Goal: Transaction & Acquisition: Purchase product/service

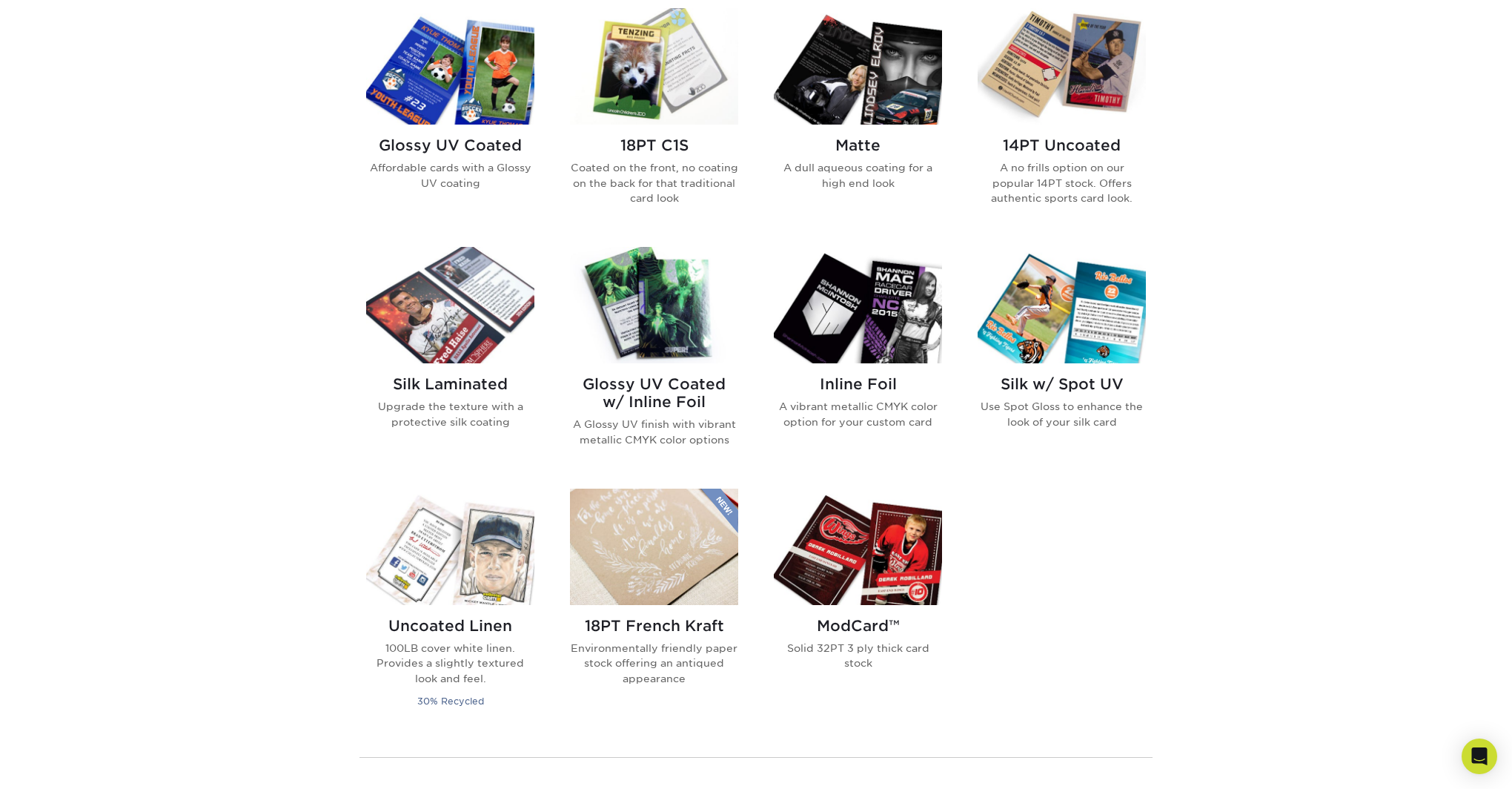
scroll to position [743, 0]
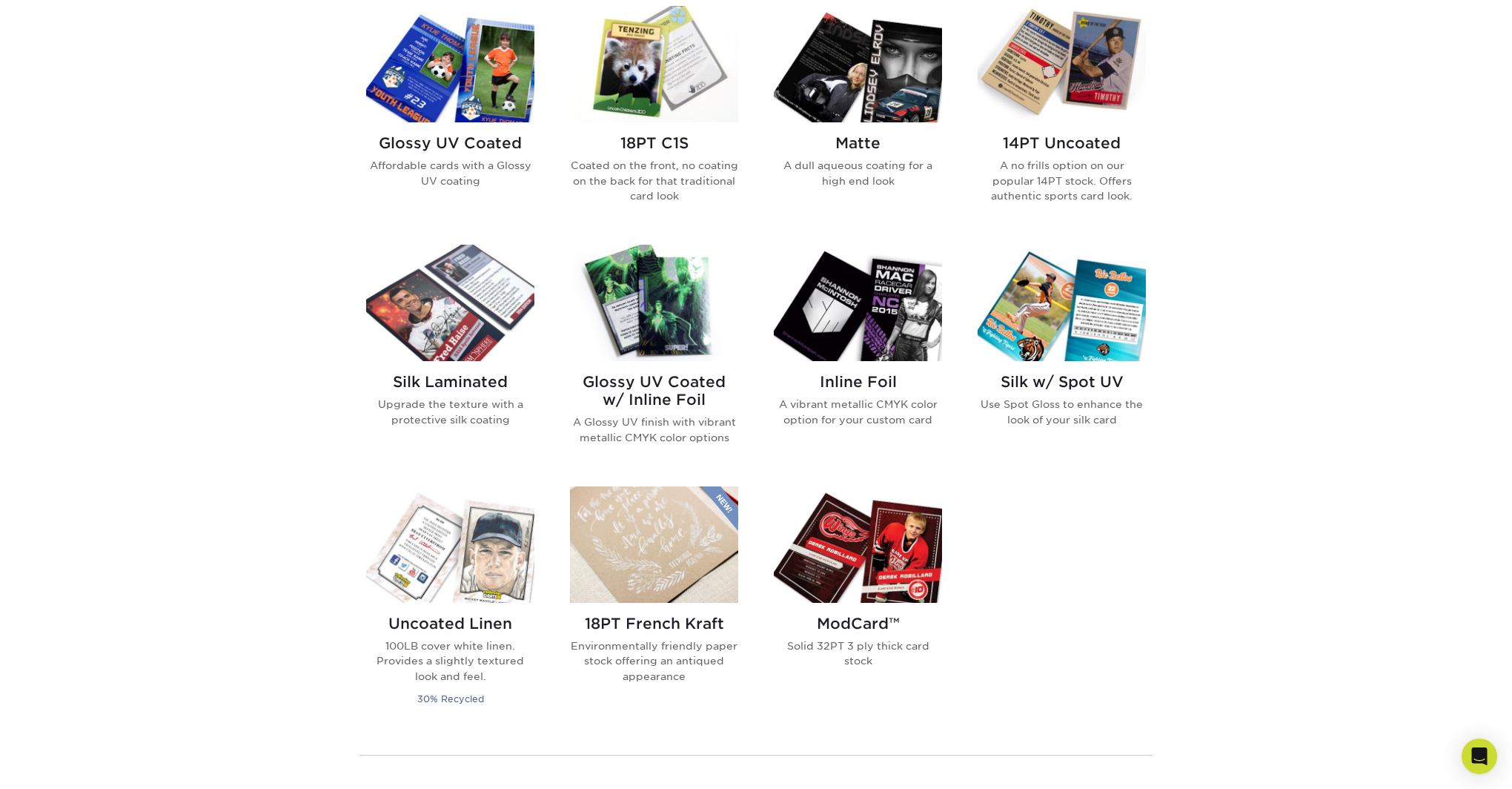
click at [851, 379] on h2 "Inline Foil" at bounding box center [858, 382] width 169 height 18
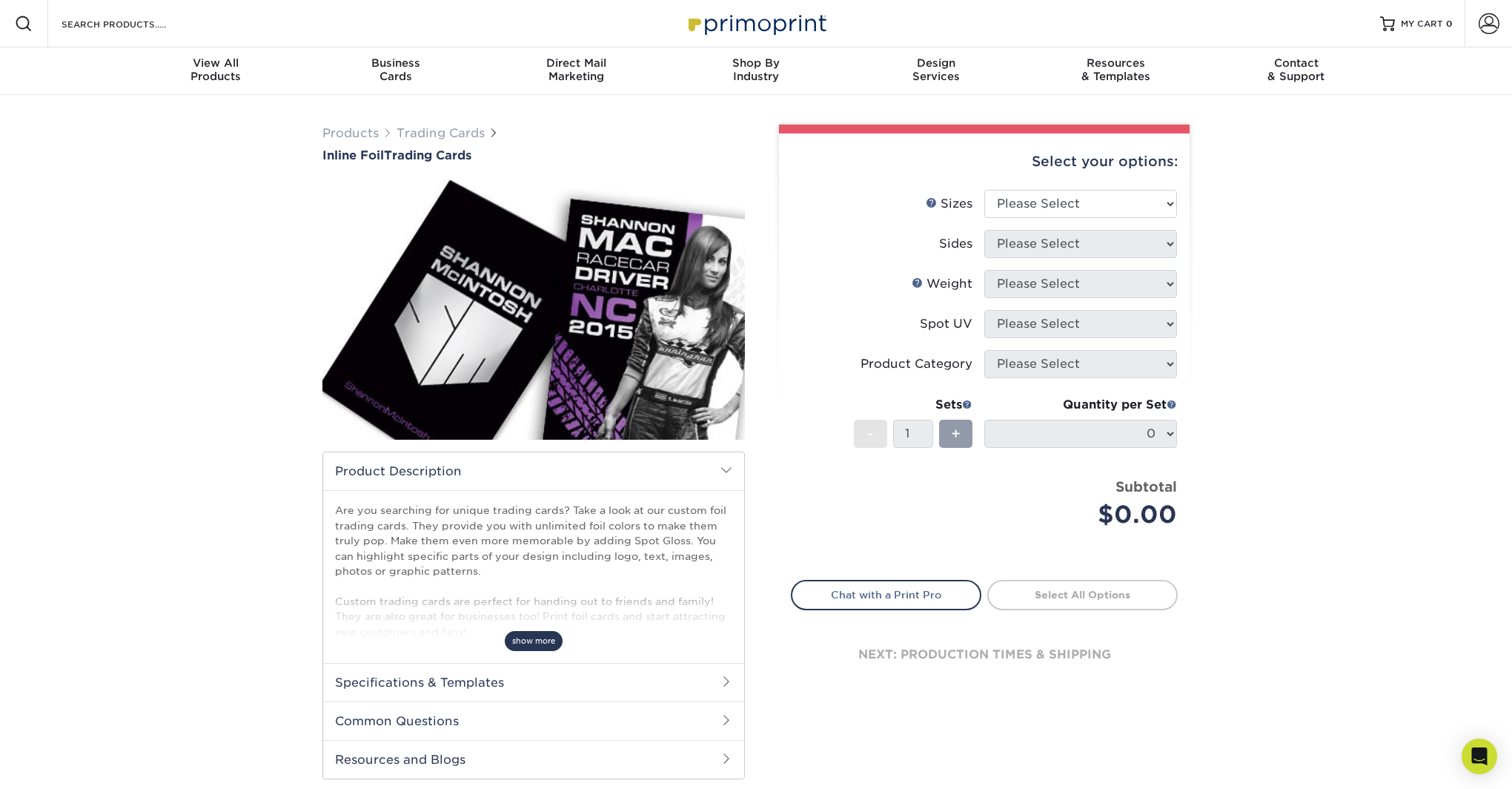
click at [541, 641] on span "show more" at bounding box center [534, 641] width 58 height 20
click at [1053, 207] on select "Please Select 2.5" x 3.5"" at bounding box center [1081, 204] width 193 height 29
select select "2.50x3.50"
click at [984, 190] on select "Please Select 2.5" x 3.5"" at bounding box center [1081, 204] width 193 height 29
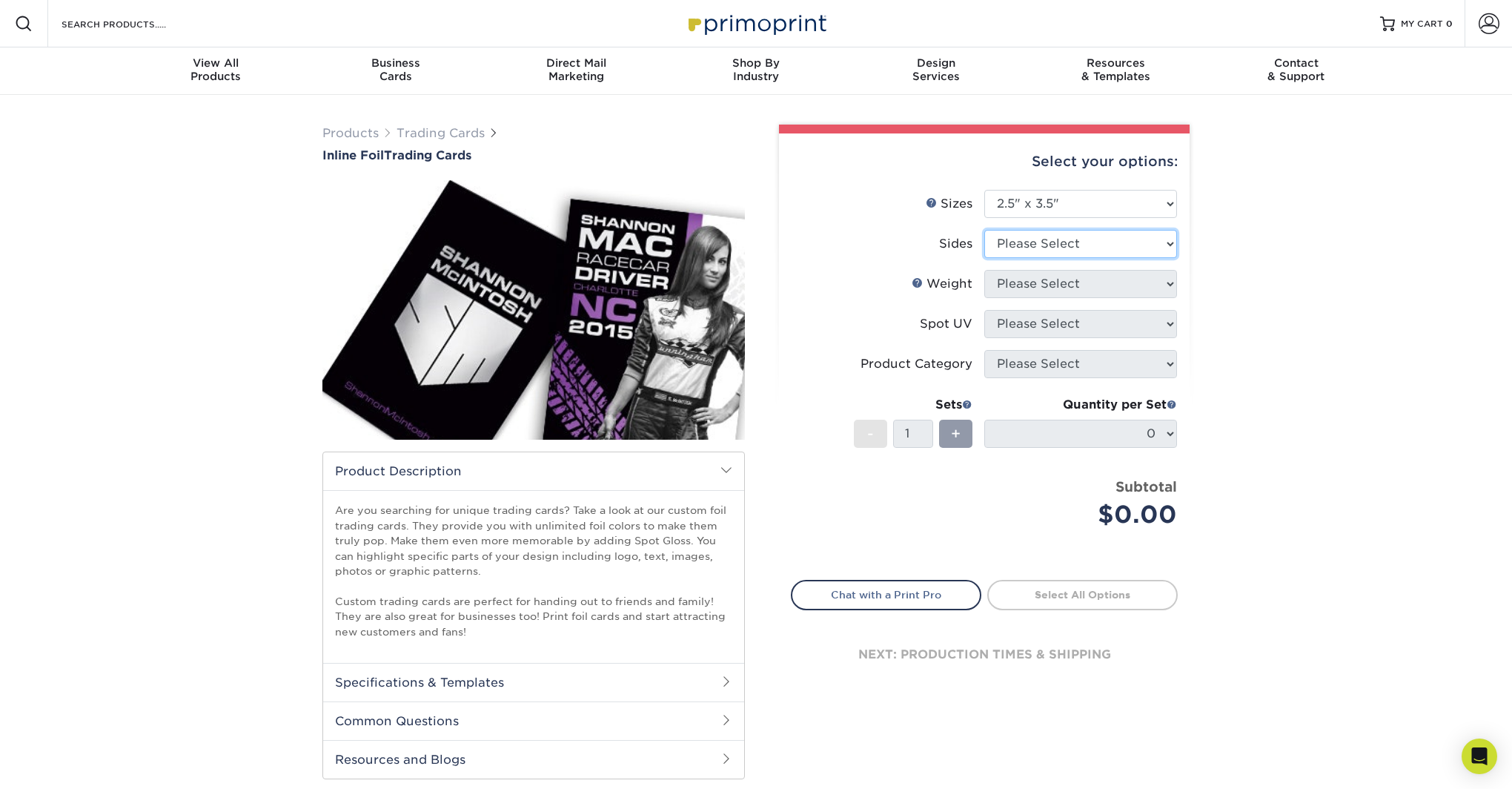
click at [1058, 247] on select "Please Select Print Both Sides - Foil Back Only Print Both Sides - Foil Both Si…" at bounding box center [1081, 244] width 193 height 29
select select "34527644-b4fd-4ffb-9092-1318eefcd9d9"
click at [984, 229] on select "Please Select Print Both Sides - Foil Back Only Print Both Sides - Foil Both Si…" at bounding box center [1081, 244] width 193 height 29
click at [1068, 287] on select "Please Select 16PT" at bounding box center [1081, 284] width 193 height 29
select select "16PT"
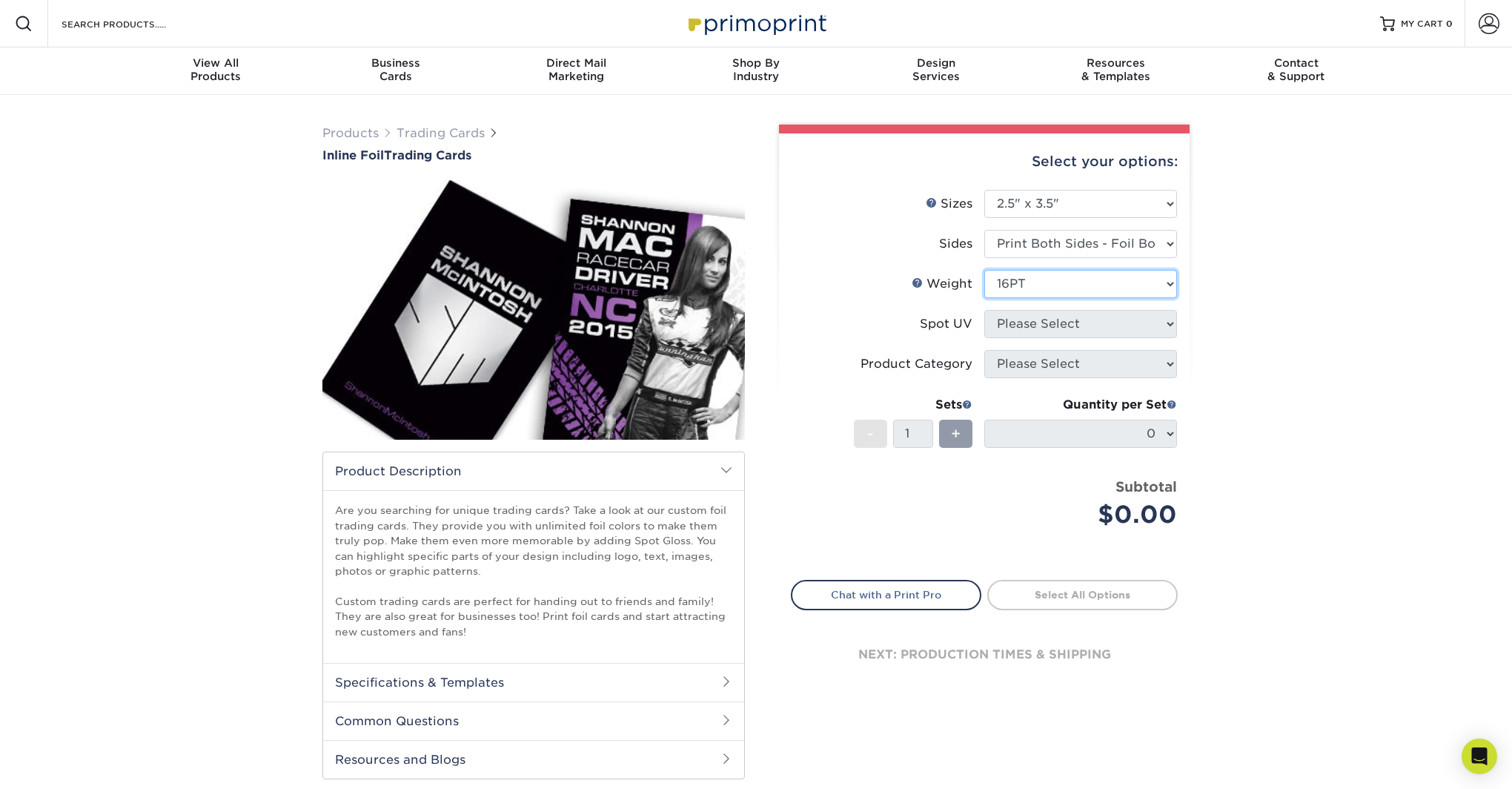
click at [984, 270] on select "Please Select 16PT" at bounding box center [1081, 284] width 193 height 29
click at [1067, 330] on select "Please Select No Spot UV Front and Back (Both Sides) Front Only Back Only" at bounding box center [1081, 324] width 193 height 29
select select "3"
click at [984, 310] on select "Please Select No Spot UV Front and Back (Both Sides) Front Only Back Only" at bounding box center [1081, 324] width 193 height 29
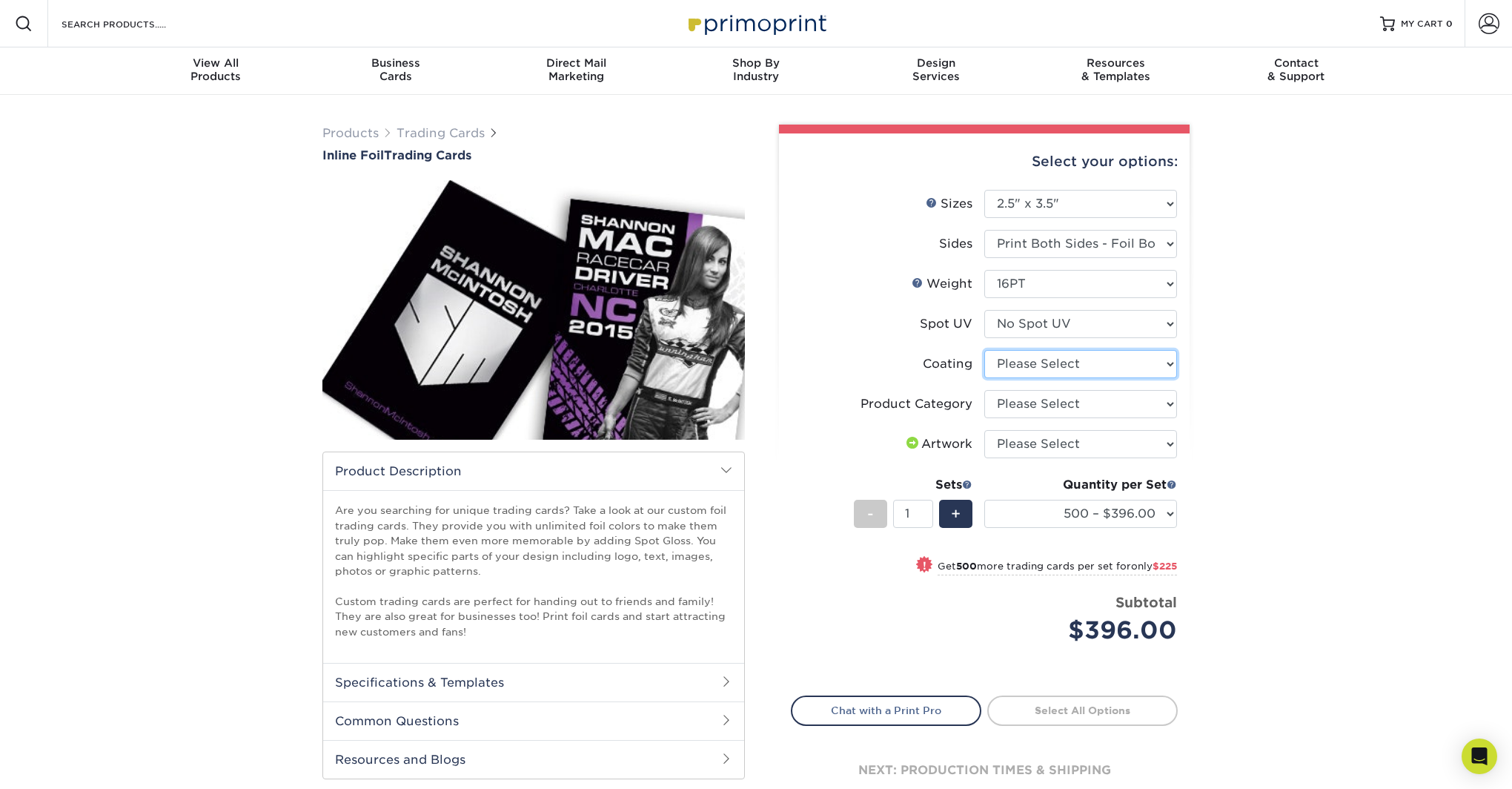
click at [1078, 367] on select at bounding box center [1081, 364] width 193 height 29
select select "3e7618de-abca-4bda-9f97-8b9129e913d8"
click at [984, 350] on select at bounding box center [1081, 364] width 193 height 29
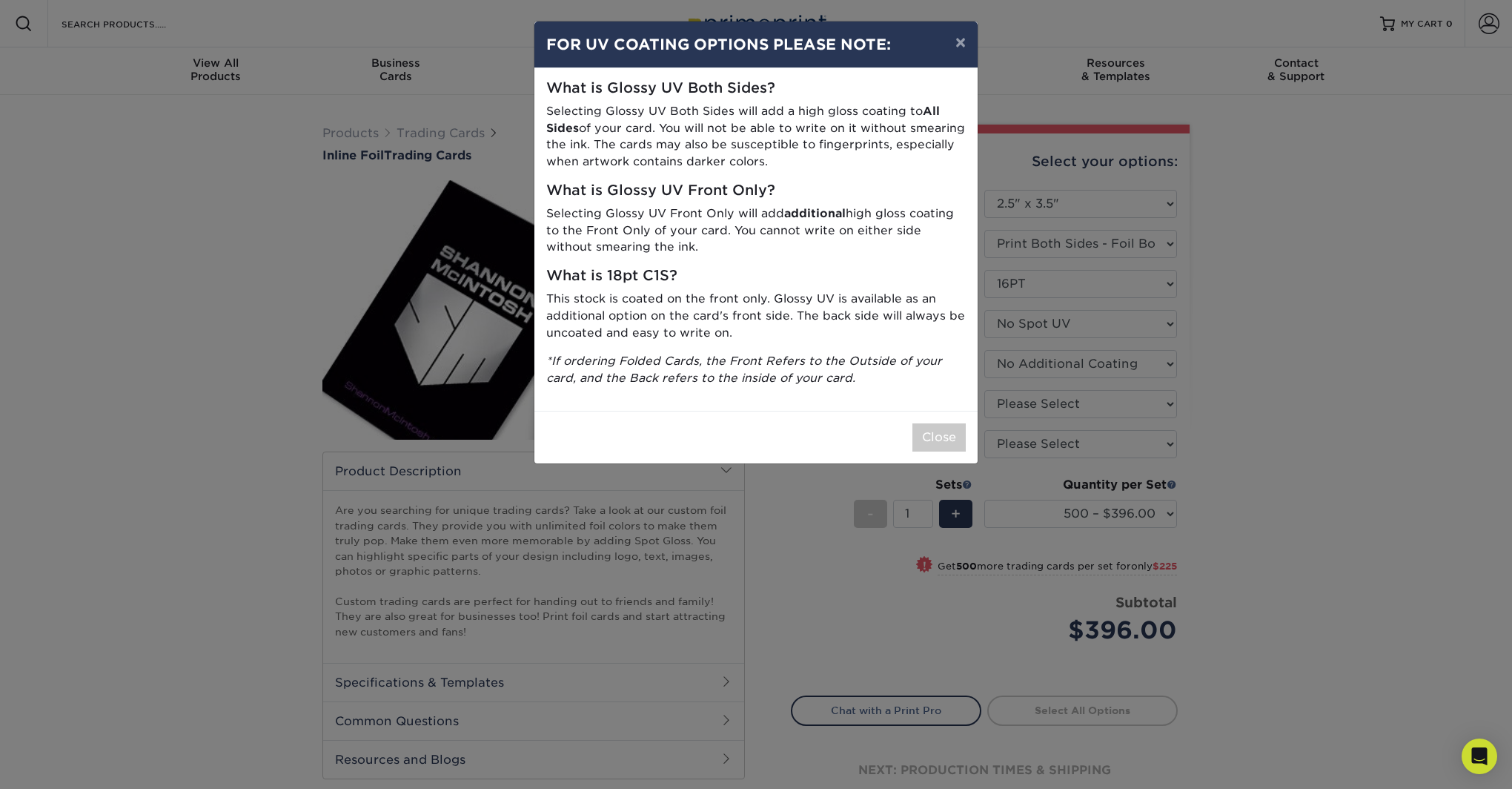
click at [1180, 309] on div "× FOR UV COATING OPTIONS PLEASE NOTE: What is Glossy UV Both Sides? Selecting G…" at bounding box center [756, 394] width 1512 height 789
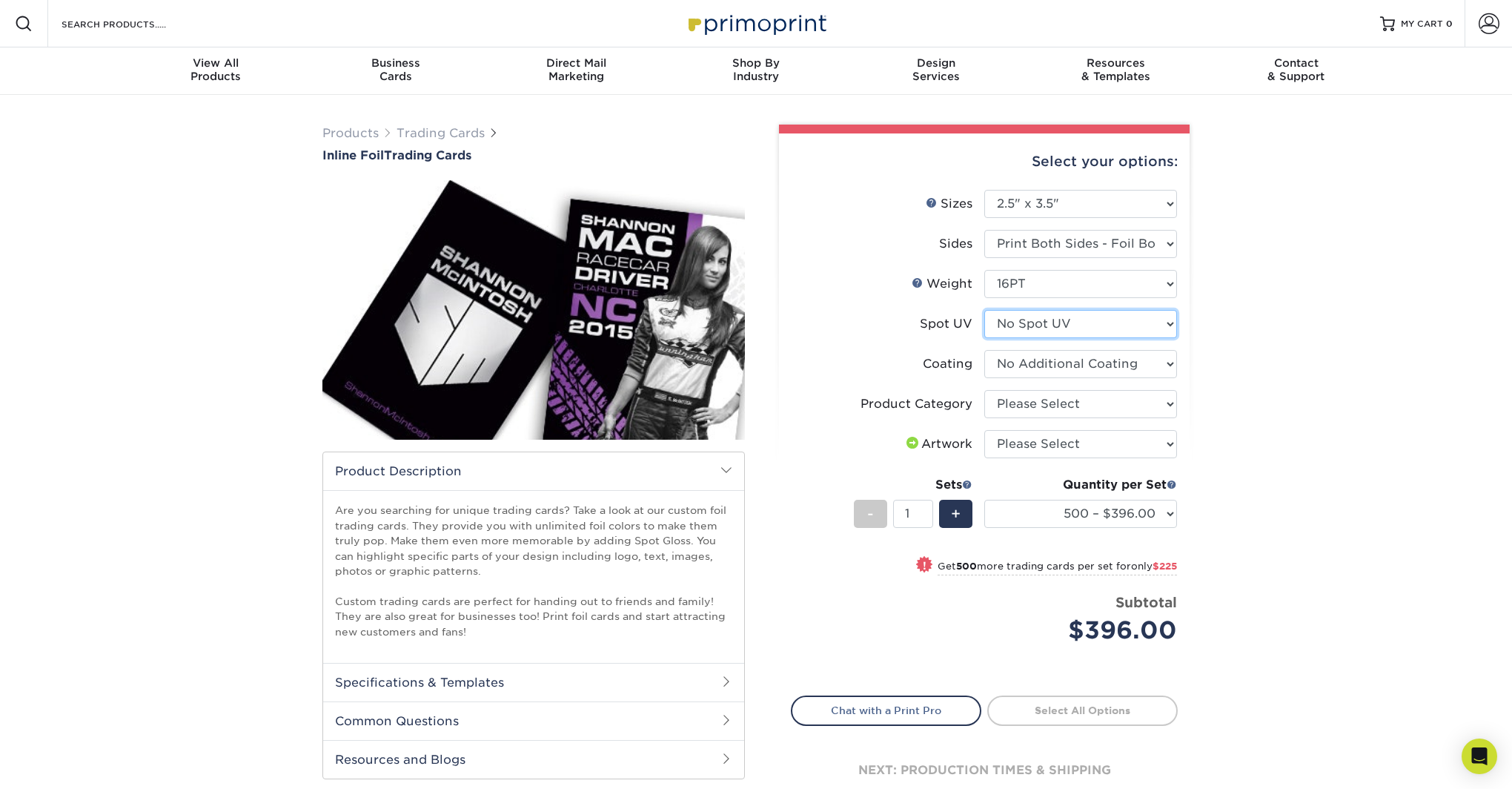
click at [1141, 330] on select "Please Select No Spot UV Front and Back (Both Sides) Front Only Back Only" at bounding box center [1081, 324] width 193 height 29
select select "0"
click at [984, 310] on select "Please Select No Spot UV Front and Back (Both Sides) Front Only Back Only" at bounding box center [1081, 324] width 193 height 29
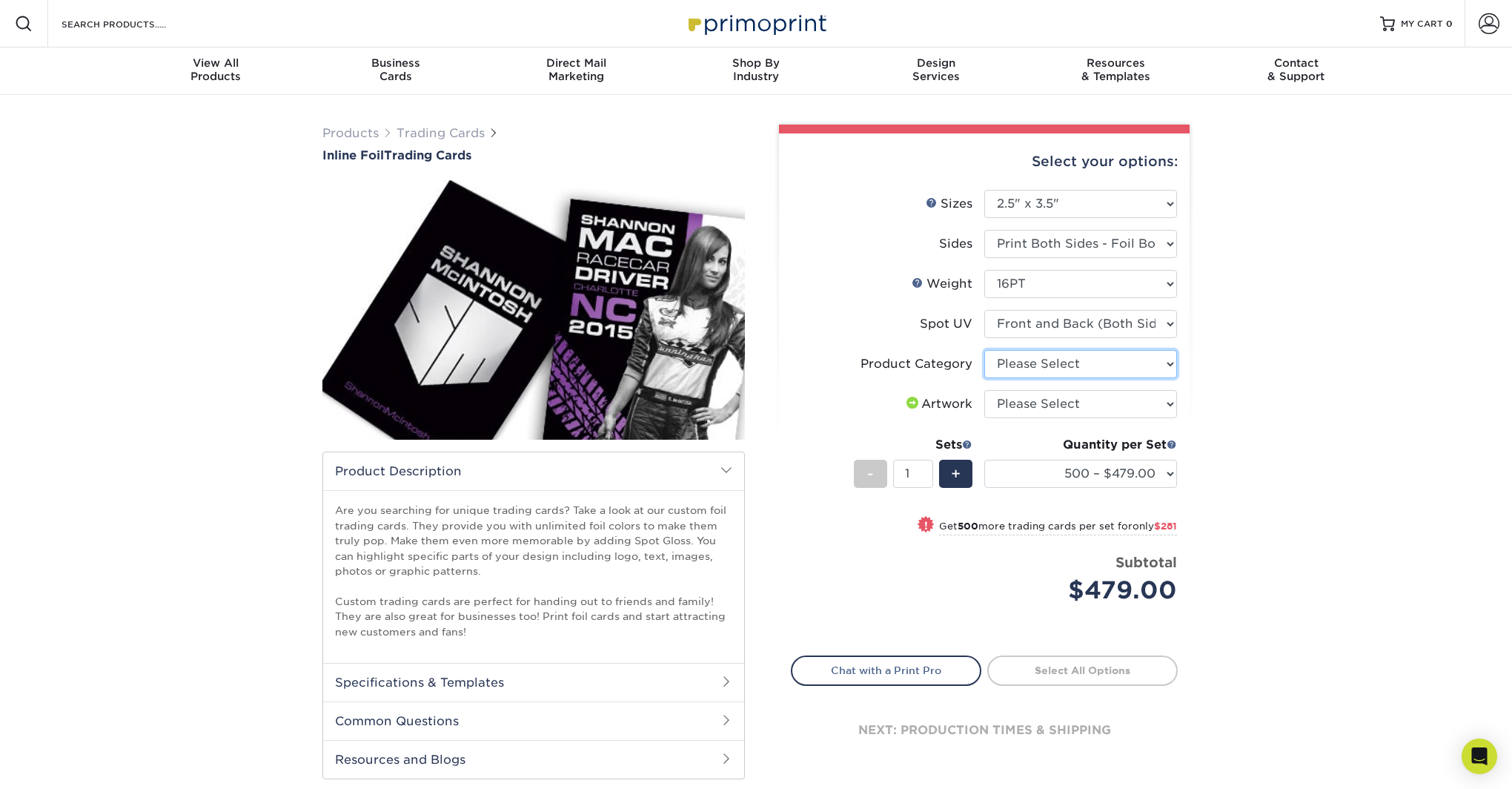
click at [1108, 361] on select "Please Select Trading Cards" at bounding box center [1081, 364] width 193 height 29
select select "c2f9bce9-36c2-409d-b101-c29d9d031e18"
click at [984, 350] on select "Please Select Trading Cards" at bounding box center [1081, 364] width 193 height 29
click at [1106, 405] on select "Please Select I will upload files I need a design - $100" at bounding box center [1081, 404] width 193 height 29
select select "upload"
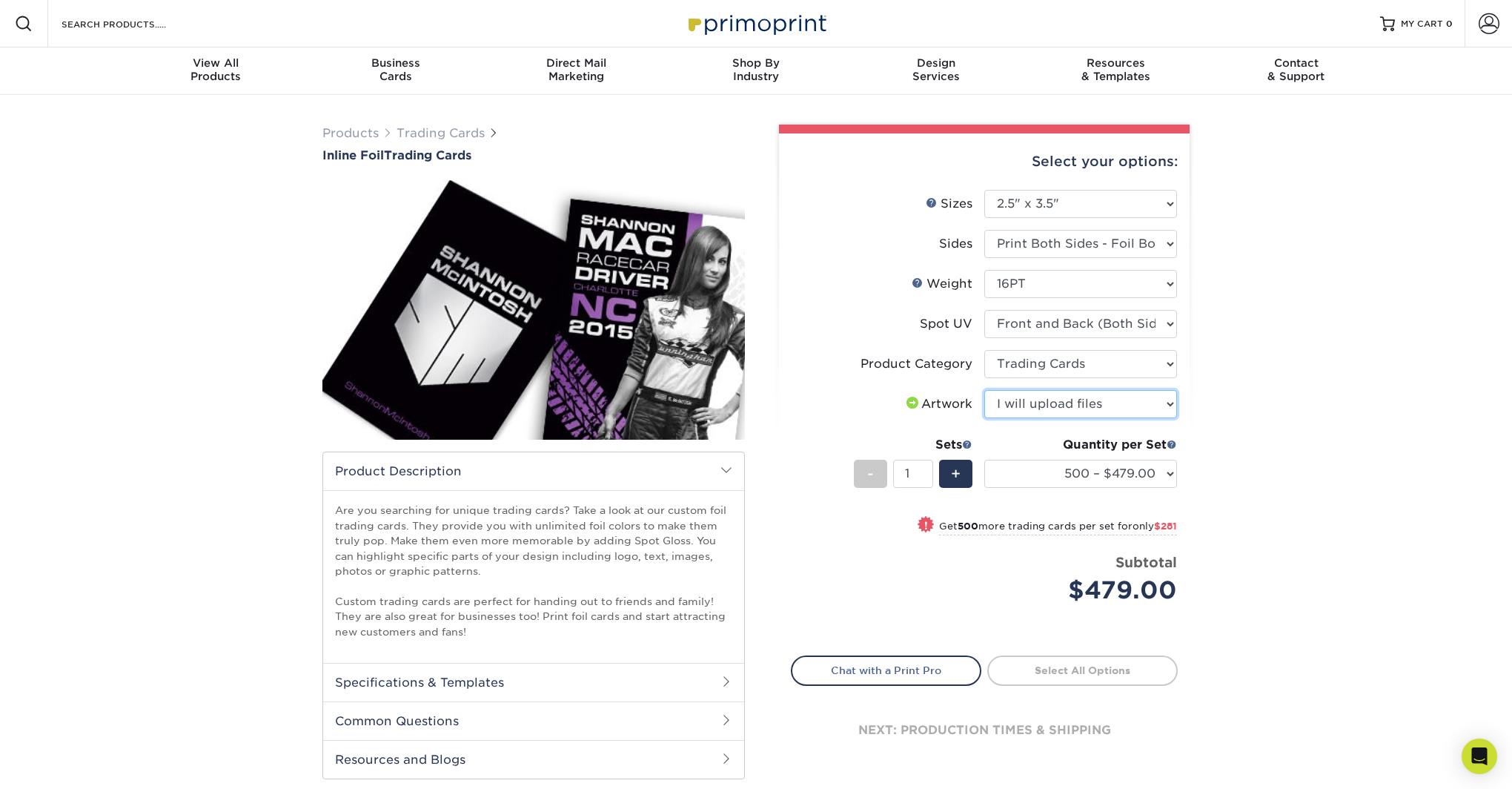
click at [984, 390] on select "Please Select I will upload files I need a design - $100" at bounding box center [1081, 404] width 193 height 29
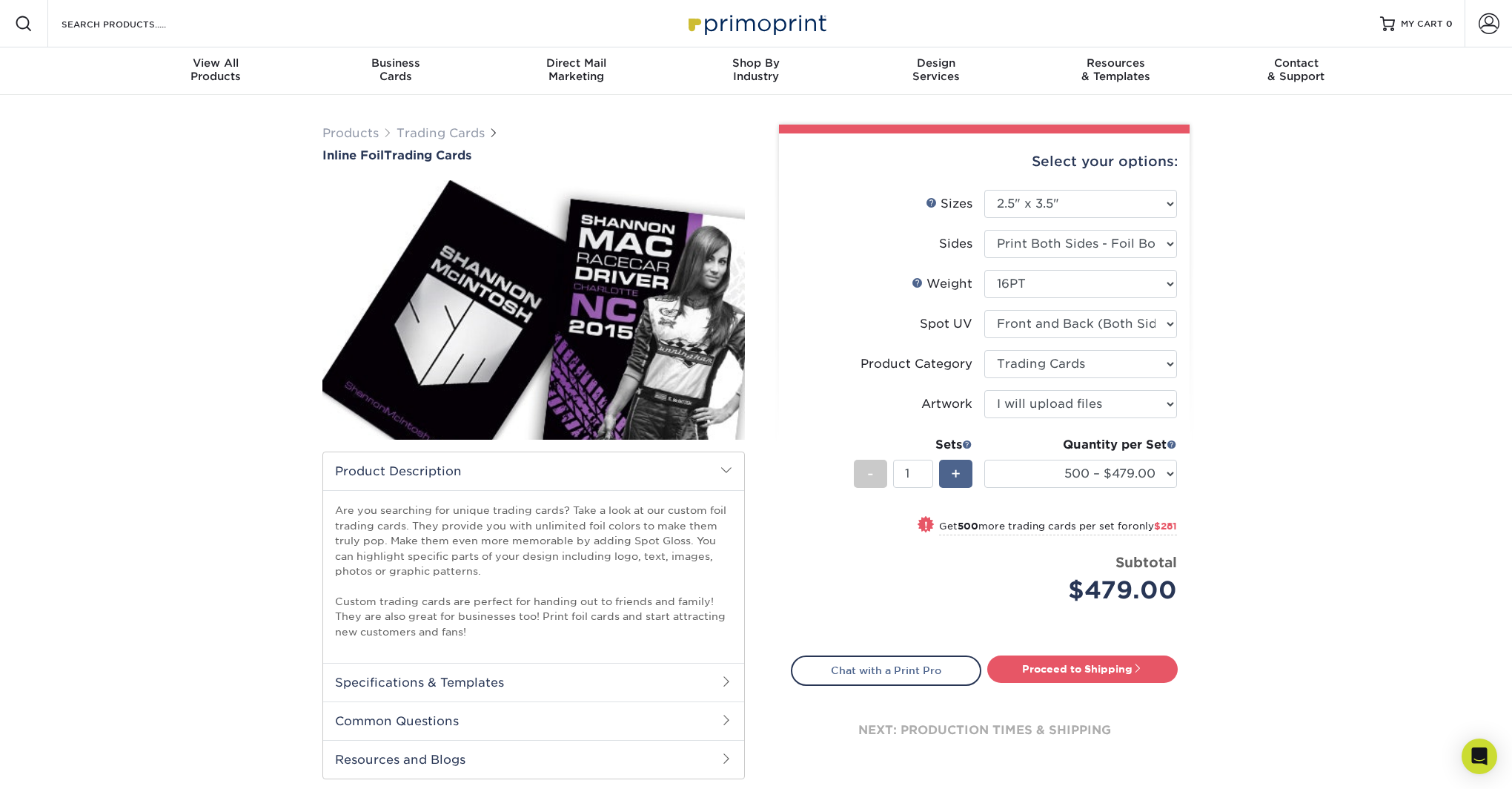
click at [956, 479] on span "+" at bounding box center [956, 473] width 10 height 22
type input "2"
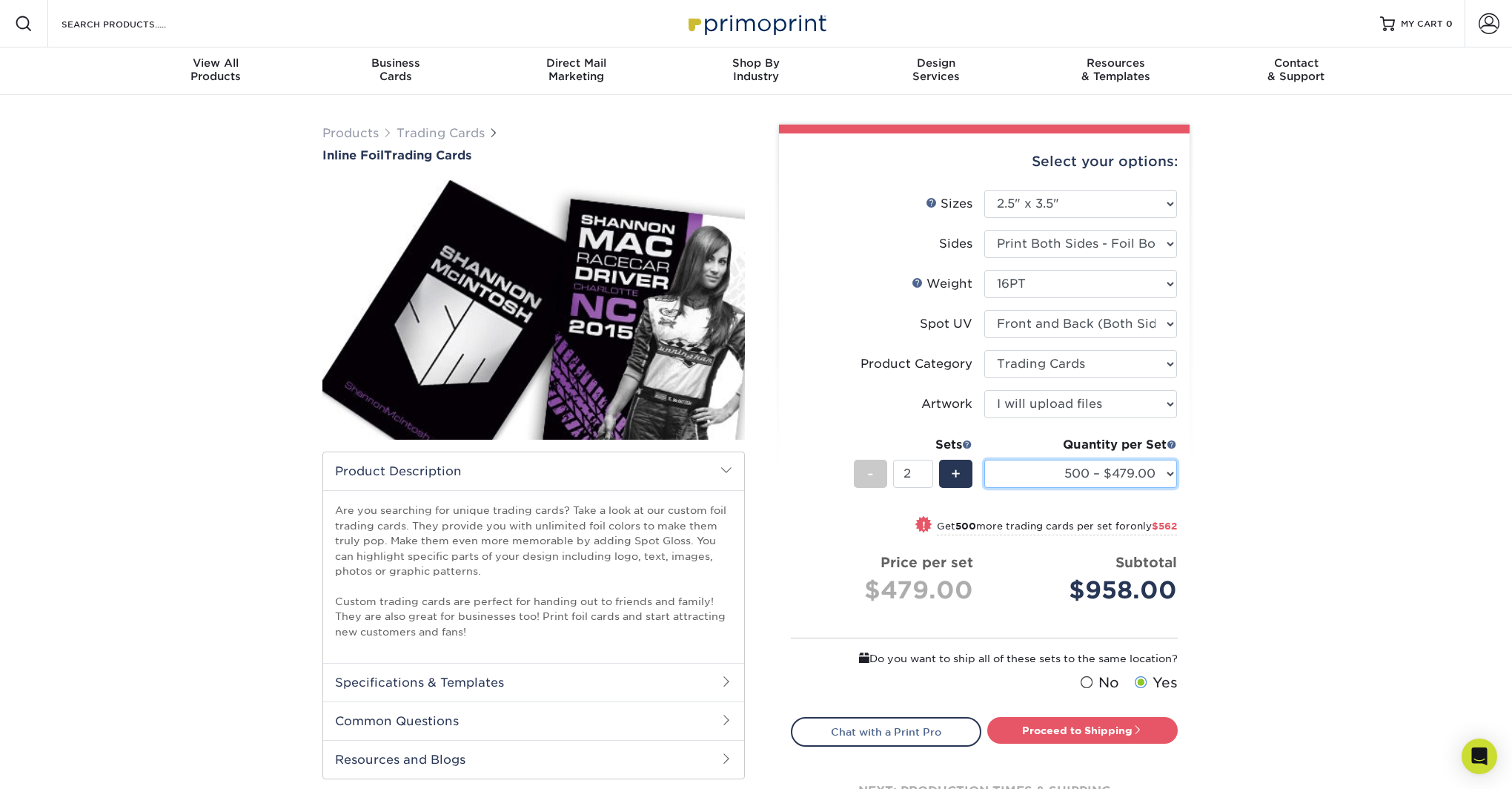
click at [1037, 470] on select "500 – $479.00 1000 – $760.00 2500 – $1104.00 5000 – $1565.00" at bounding box center [1081, 474] width 193 height 29
select select "1000 – $760.00"
click at [984, 460] on select "500 – $479.00 1000 – $760.00 2500 – $1104.00 5000 – $1565.00" at bounding box center [1081, 474] width 193 height 29
click at [877, 481] on div "-" at bounding box center [870, 474] width 33 height 29
type input "1"
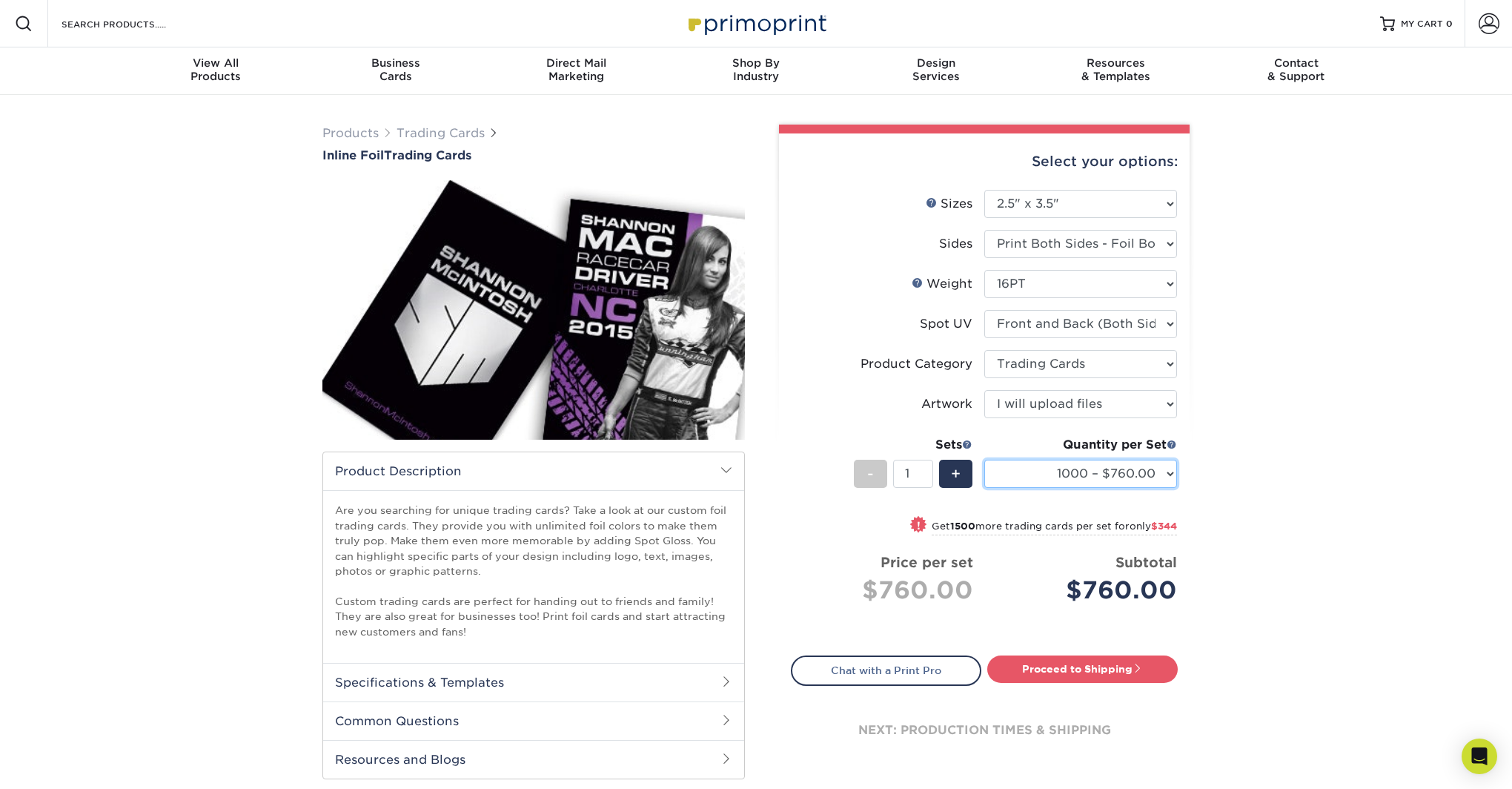
click at [1041, 475] on select "500 – $479.00 1000 – $760.00 2500 – $1104.00 5000 – $1565.00" at bounding box center [1081, 474] width 193 height 29
select select "500 – $479.00"
click at [984, 460] on select "500 – $479.00 1000 – $760.00 2500 – $1104.00 5000 – $1565.00" at bounding box center [1081, 474] width 193 height 29
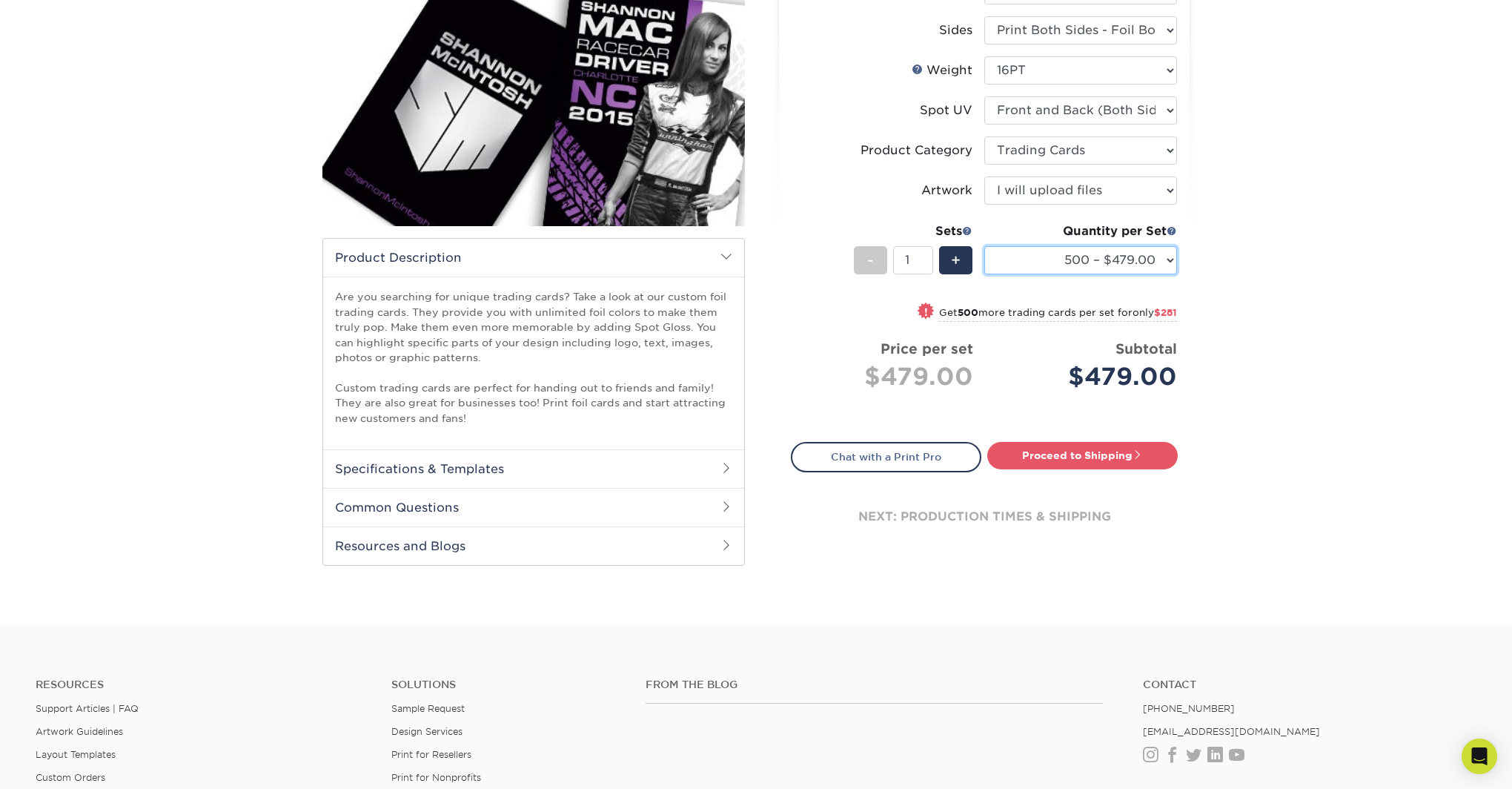
scroll to position [216, 0]
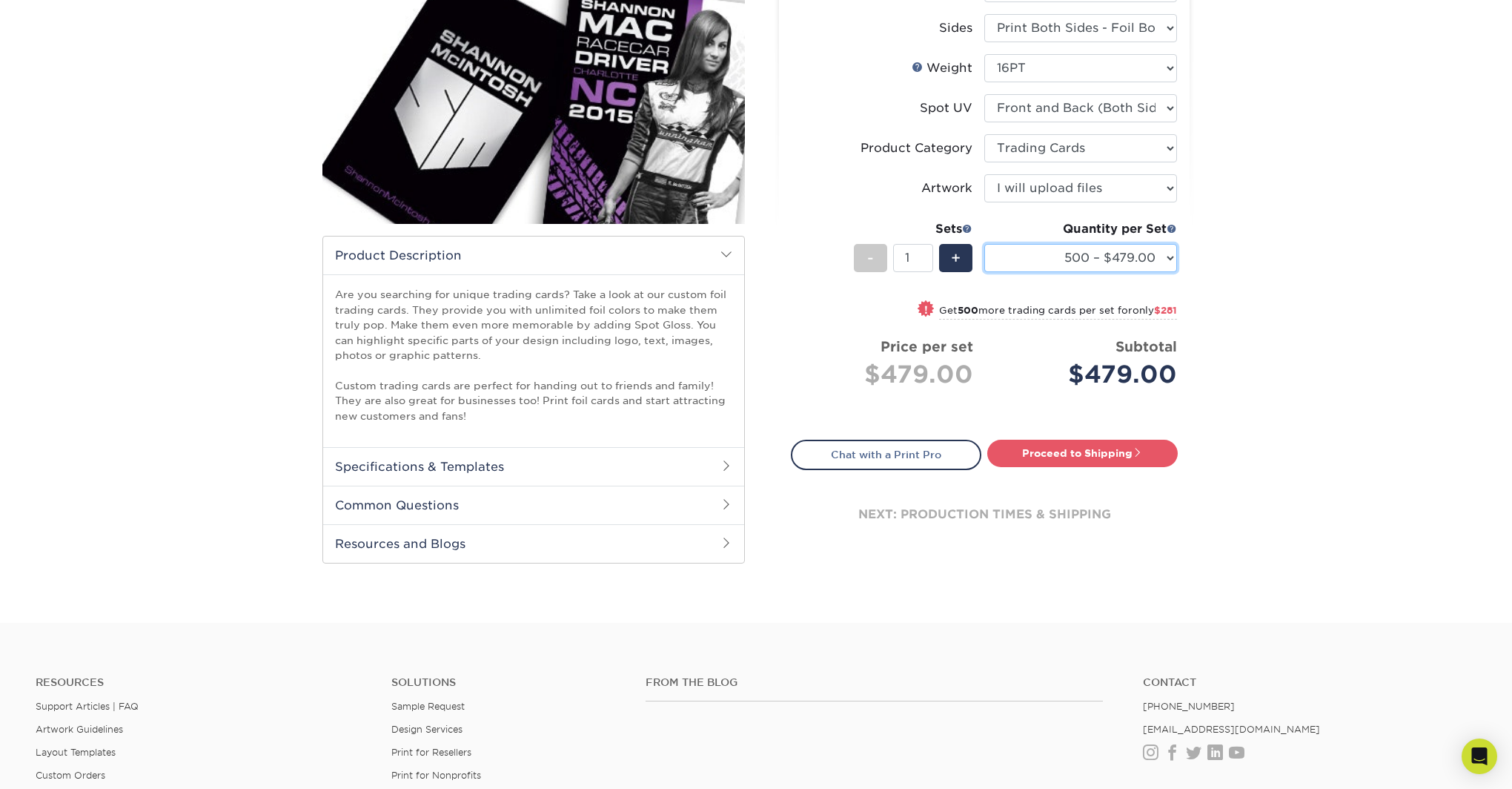
click at [1066, 269] on select "500 – $479.00 1000 – $760.00 2500 – $1104.00 5000 – $1565.00" at bounding box center [1081, 258] width 193 height 29
